Goal: Task Accomplishment & Management: Manage account settings

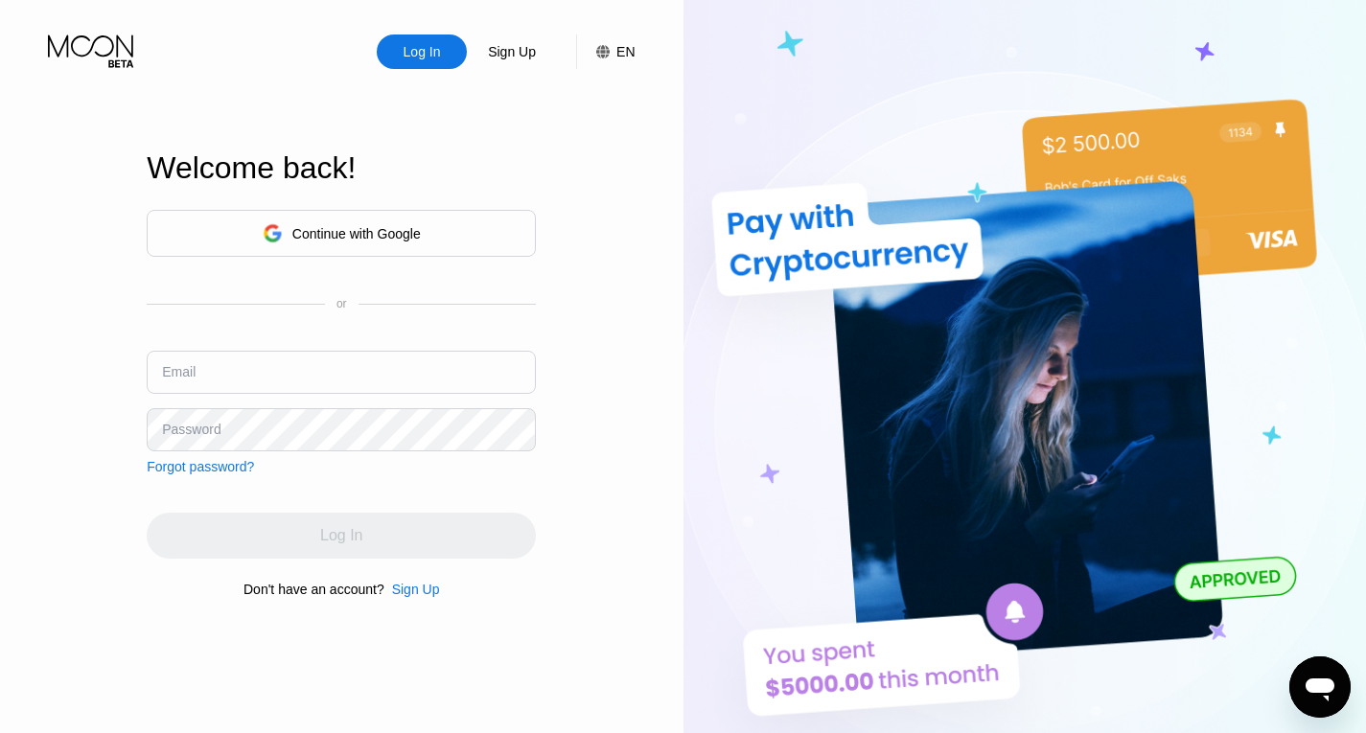
click at [357, 368] on input "text" at bounding box center [341, 372] width 389 height 43
type input "[EMAIL_ADDRESS][DOMAIN_NAME]"
click at [335, 378] on input "[EMAIL_ADDRESS][DOMAIN_NAME]" at bounding box center [341, 372] width 389 height 43
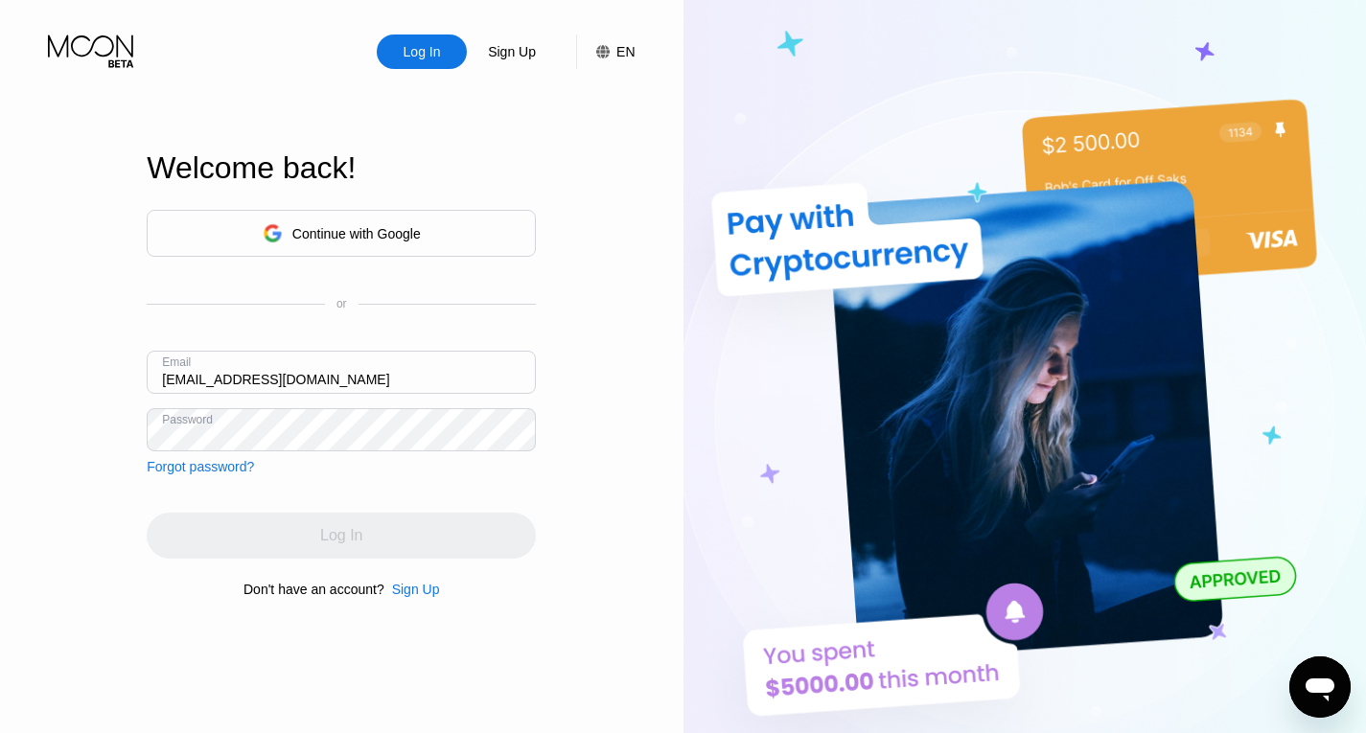
click at [399, 45] on div "Log In" at bounding box center [422, 52] width 90 height 35
click at [351, 232] on div "Continue with Google" at bounding box center [356, 233] width 128 height 15
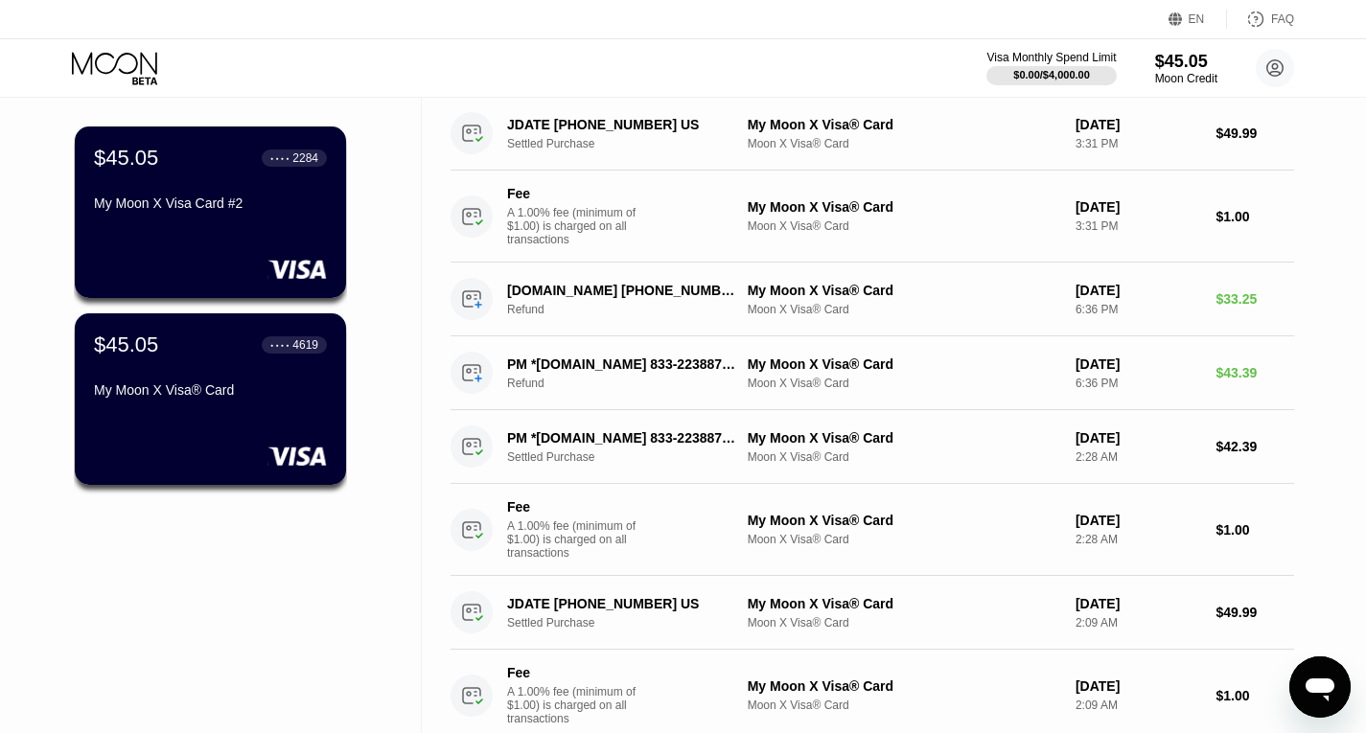
scroll to position [117, 0]
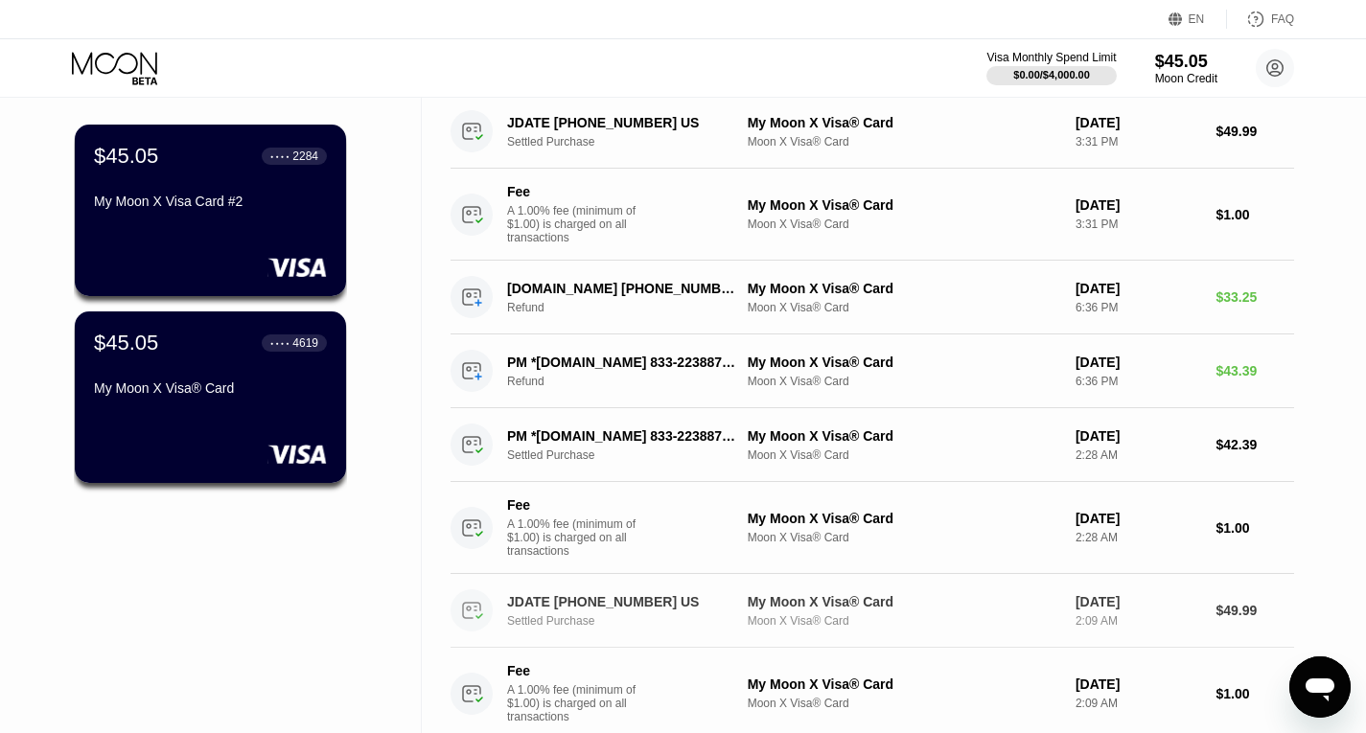
click at [957, 610] on div "My Moon X Visa® Card" at bounding box center [904, 601] width 312 height 15
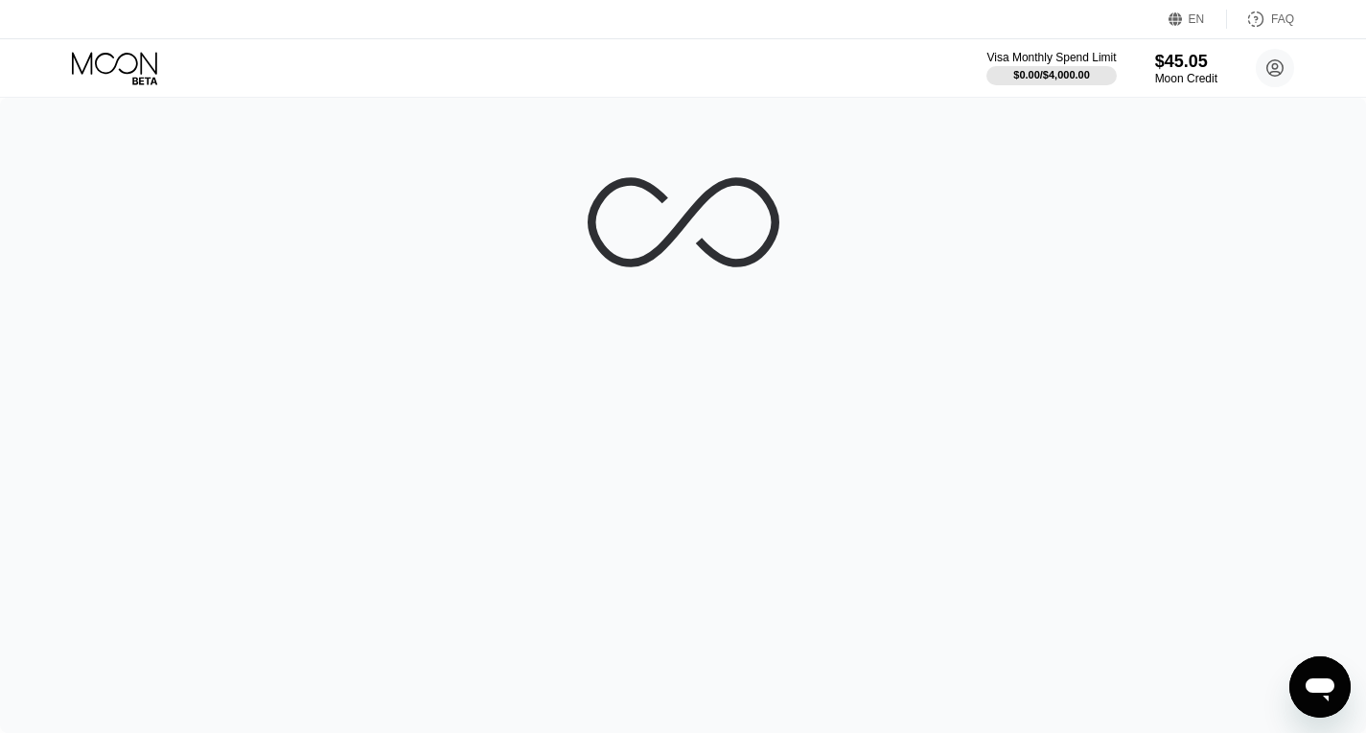
scroll to position [0, 0]
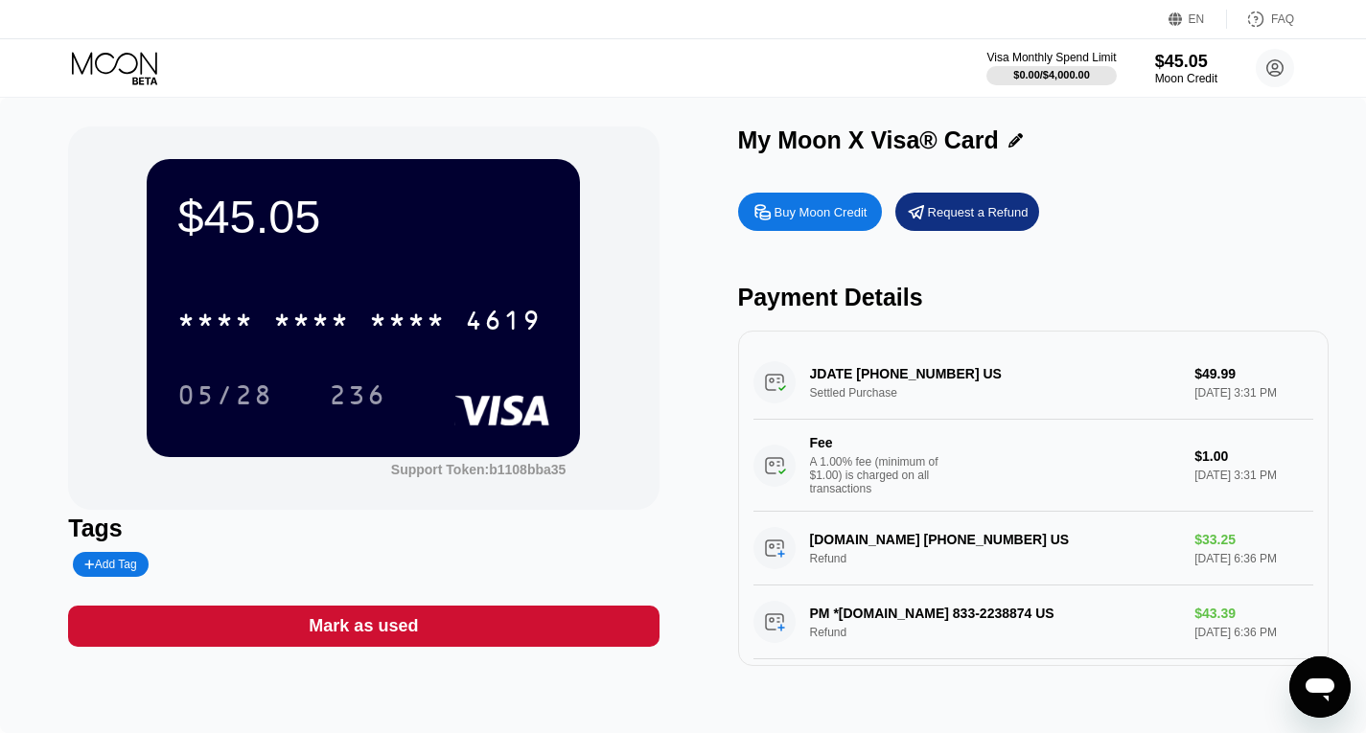
click at [505, 269] on div "$45.05 * * * * * * * * * * * * 4619 05/28 236" at bounding box center [363, 307] width 433 height 297
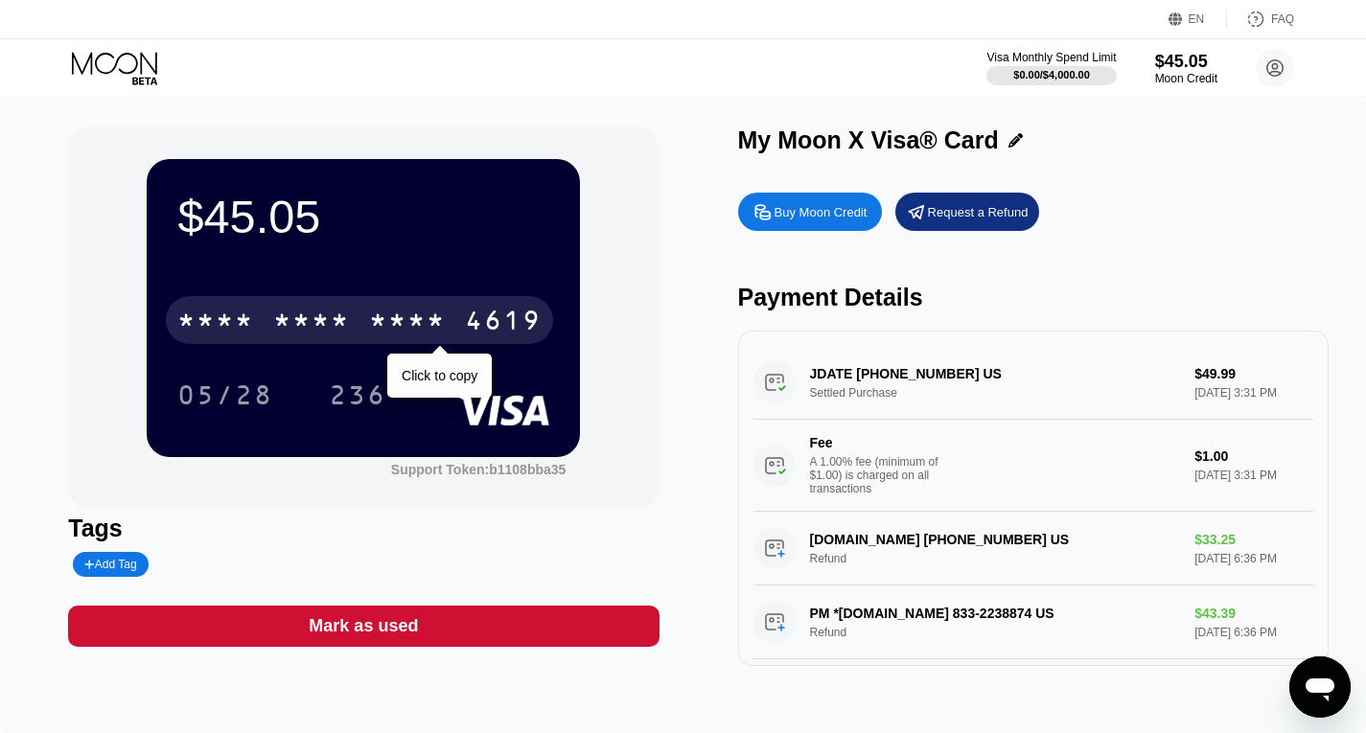
click at [494, 308] on div "* * * * * * * * * * * * 4619" at bounding box center [359, 320] width 387 height 48
